Goal: Task Accomplishment & Management: Use online tool/utility

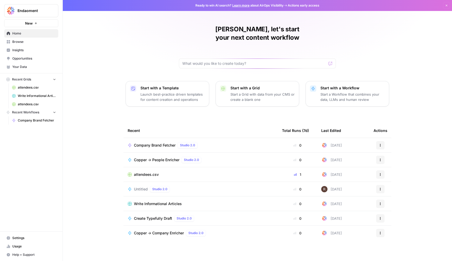
click at [156, 143] on span "Company Brand Fetcher" at bounding box center [155, 145] width 42 height 5
click at [378, 141] on button "Actions" at bounding box center [380, 145] width 8 height 8
click at [398, 158] on span "Edit in Studio" at bounding box center [408, 156] width 42 height 5
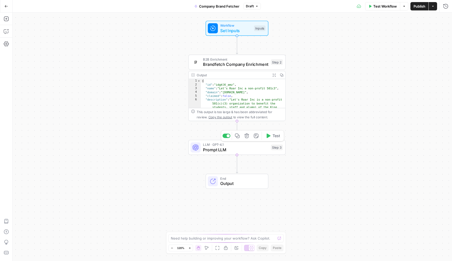
click at [253, 146] on span "LLM · GPT-4.1" at bounding box center [235, 144] width 65 height 5
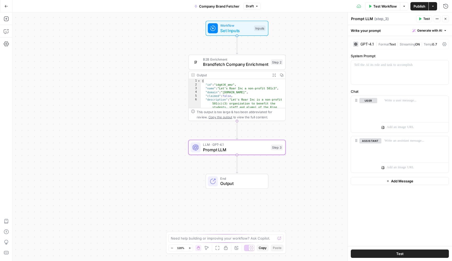
click at [438, 19] on icon "button" at bounding box center [438, 19] width 1 height 1
click at [357, 44] on icon at bounding box center [355, 44] width 3 height 3
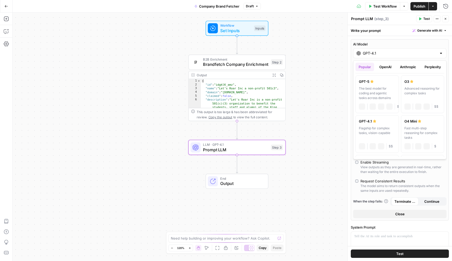
click at [375, 55] on input "GPT-4.1" at bounding box center [400, 53] width 74 height 5
click at [389, 65] on button "OpenAI" at bounding box center [385, 67] width 19 height 8
click at [431, 79] on label "GPT-5 Mini A faster, more cost-efficient version of GPT-5 for well-defined task…" at bounding box center [422, 95] width 43 height 38
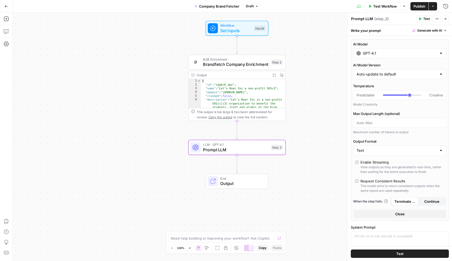
type input "GPT-5 Mini"
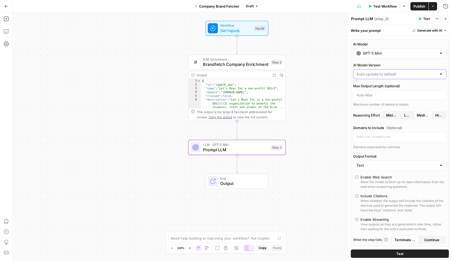
click at [371, 73] on input "AI Model Version" at bounding box center [397, 74] width 80 height 5
click at [381, 88] on span "Auto-update to default" at bounding box center [397, 87] width 78 height 5
type input "Auto-update to default"
click at [370, 95] on input "Max Output Length (optional)" at bounding box center [400, 95] width 87 height 5
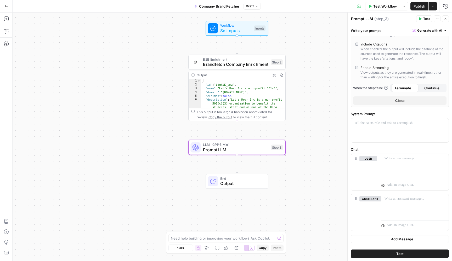
scroll to position [152, 0]
click at [371, 135] on div at bounding box center [400, 131] width 98 height 24
click at [283, 75] on icon "button" at bounding box center [281, 74] width 3 height 3
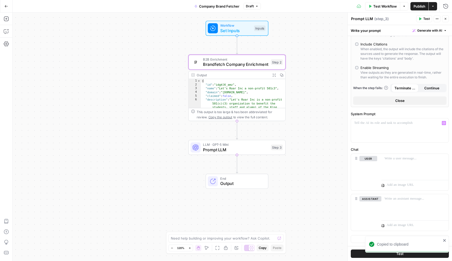
click at [442, 125] on button "Variables Menu" at bounding box center [444, 123] width 4 height 4
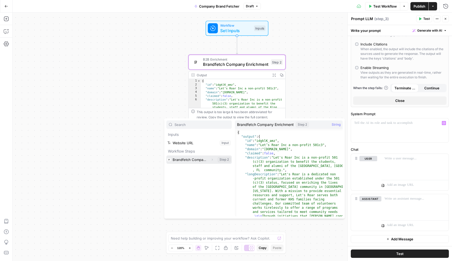
click at [197, 159] on button "Select variable Brandfetch Company Enrichment" at bounding box center [198, 160] width 65 height 8
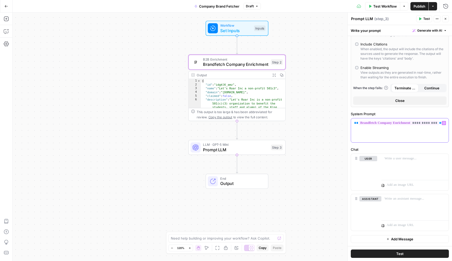
click at [404, 132] on div "**********" at bounding box center [400, 131] width 98 height 24
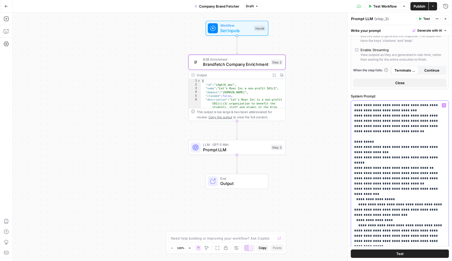
scroll to position [205, 0]
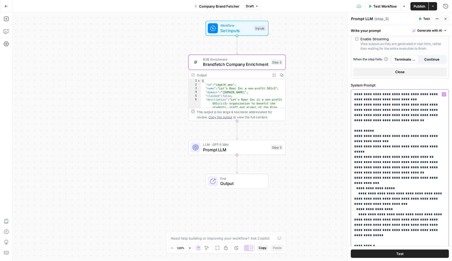
click at [379, 115] on p "**********" at bounding box center [399, 183] width 91 height 183
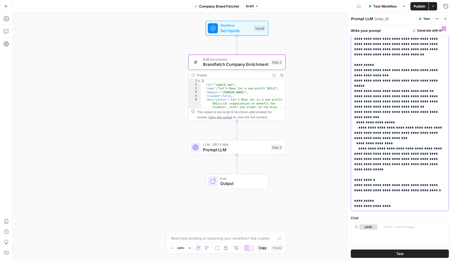
scroll to position [275, 0]
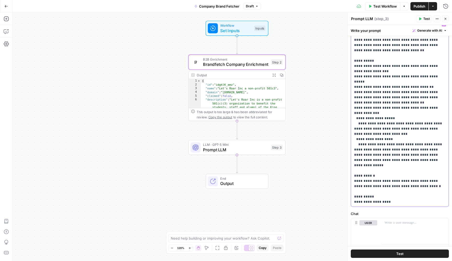
click at [426, 81] on p "**********" at bounding box center [399, 113] width 91 height 183
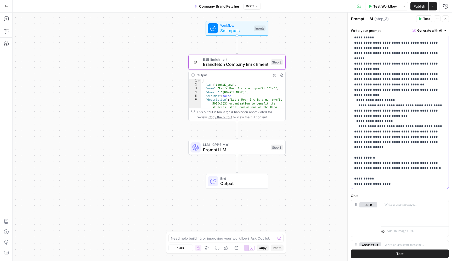
scroll to position [306, 0]
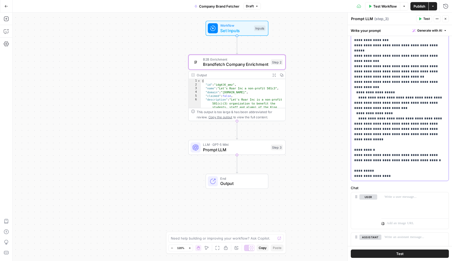
drag, startPoint x: 390, startPoint y: 166, endPoint x: 350, endPoint y: 166, distance: 40.6
click at [350, 166] on div "**********" at bounding box center [400, 137] width 105 height 249
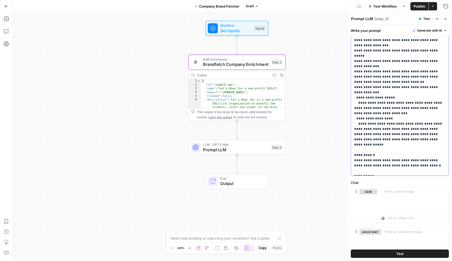
scroll to position [334, 0]
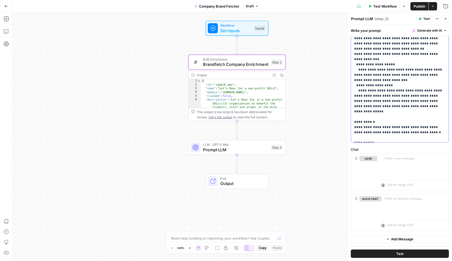
click at [420, 122] on p "**********" at bounding box center [399, 52] width 91 height 178
click at [417, 255] on button "Test" at bounding box center [400, 254] width 98 height 8
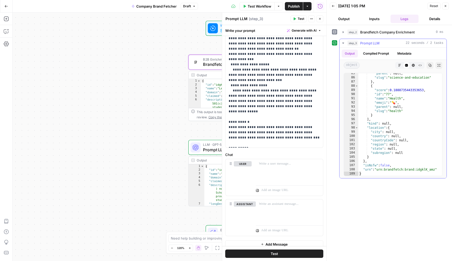
click at [377, 51] on button "Compiled Prompt" at bounding box center [376, 54] width 32 height 8
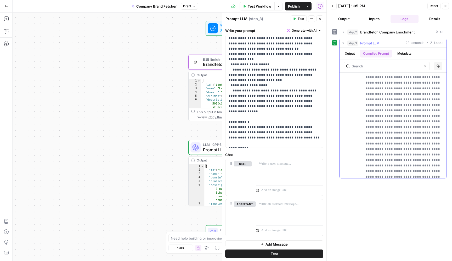
click at [346, 49] on div "Output Compiled Prompt Metadata" at bounding box center [393, 54] width 107 height 12
click at [351, 53] on button "Output" at bounding box center [350, 54] width 16 height 8
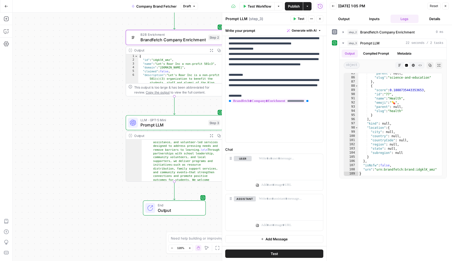
click at [307, 5] on icon "button" at bounding box center [307, 6] width 3 height 3
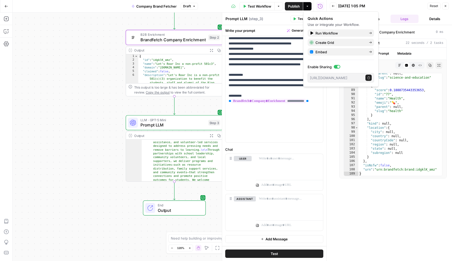
click at [307, 5] on icon "button" at bounding box center [307, 6] width 3 height 3
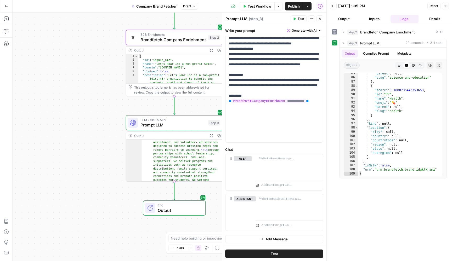
click at [292, 5] on span "Publish" at bounding box center [294, 6] width 12 height 5
